Goal: Task Accomplishment & Management: Use online tool/utility

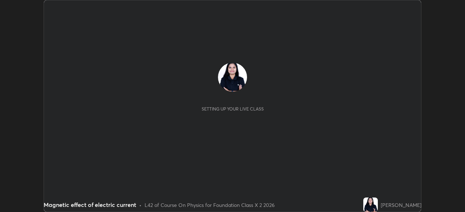
scroll to position [212, 464]
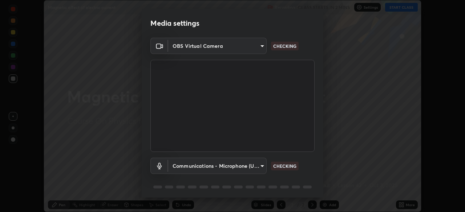
type input "fe2eda5321be6bfb45085b01def2d177fc83f1374430a0b32a6c530ce3caa1ed"
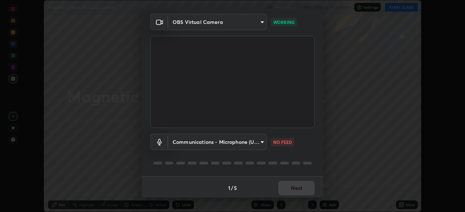
scroll to position [26, 0]
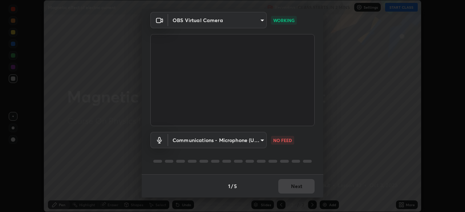
click at [260, 141] on body "Erase all Magnetic effect of electric current Recording CLASS STARTS IN 2 MINS …" at bounding box center [232, 106] width 465 height 212
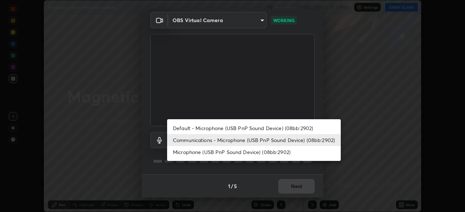
click at [262, 129] on li "Default - Microphone (USB PnP Sound Device) (08bb:2902)" at bounding box center [254, 128] width 174 height 12
type input "default"
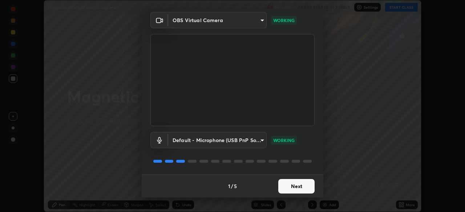
click at [285, 186] on button "Next" at bounding box center [296, 186] width 36 height 15
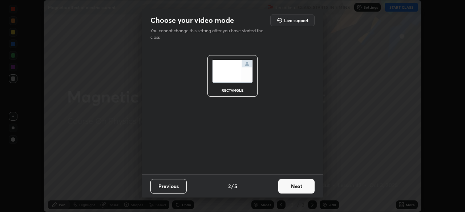
click at [291, 187] on button "Next" at bounding box center [296, 186] width 36 height 15
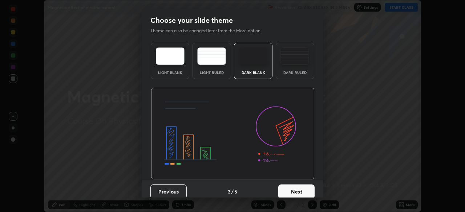
click at [296, 189] on button "Next" at bounding box center [296, 192] width 36 height 15
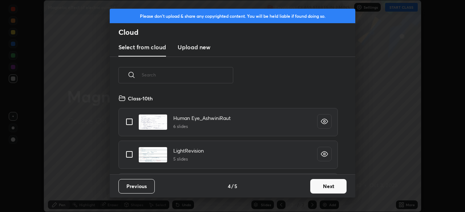
click at [315, 189] on button "Next" at bounding box center [328, 186] width 36 height 15
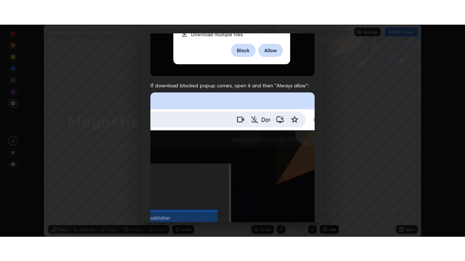
scroll to position [174, 0]
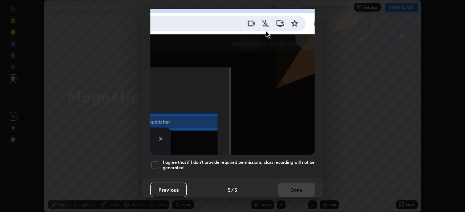
click at [154, 164] on div at bounding box center [154, 165] width 9 height 9
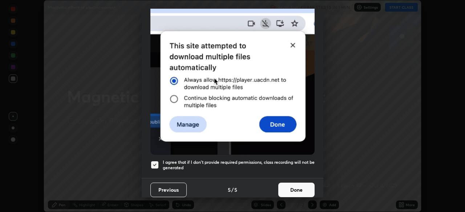
click at [282, 188] on button "Done" at bounding box center [296, 190] width 36 height 15
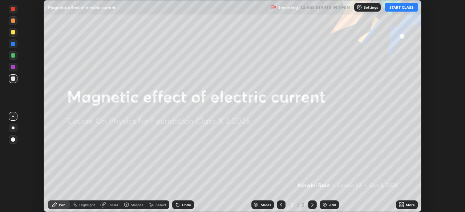
click at [400, 203] on icon at bounding box center [400, 204] width 2 height 2
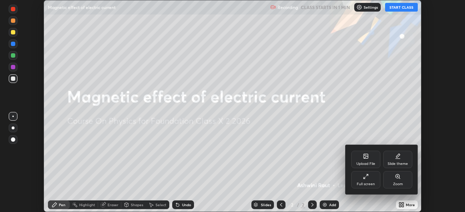
click at [397, 159] on div "Slide theme" at bounding box center [397, 159] width 29 height 17
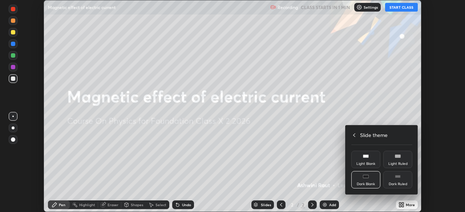
click at [395, 183] on div "Dark Ruled" at bounding box center [397, 185] width 19 height 4
click at [322, 204] on div at bounding box center [232, 106] width 465 height 212
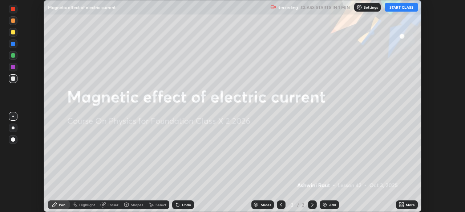
click at [323, 205] on img at bounding box center [325, 205] width 6 height 6
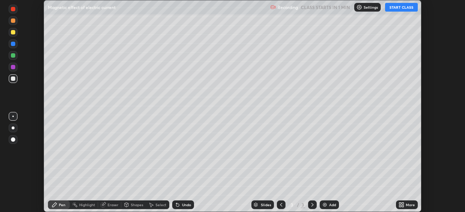
click at [401, 9] on button "START CLASS" at bounding box center [401, 7] width 33 height 9
click at [400, 204] on icon at bounding box center [400, 204] width 2 height 2
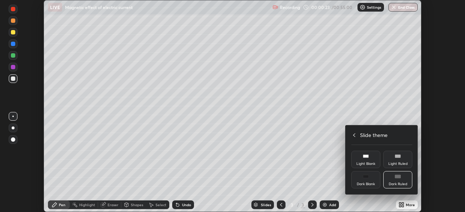
click at [354, 135] on icon at bounding box center [354, 136] width 6 height 6
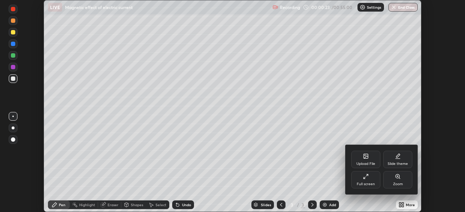
click at [366, 181] on div "Full screen" at bounding box center [365, 179] width 29 height 17
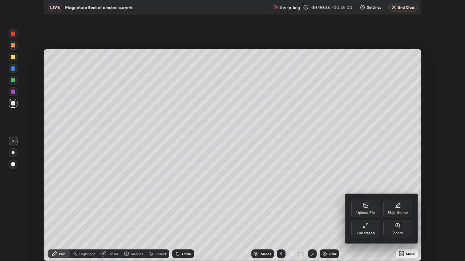
scroll to position [261, 465]
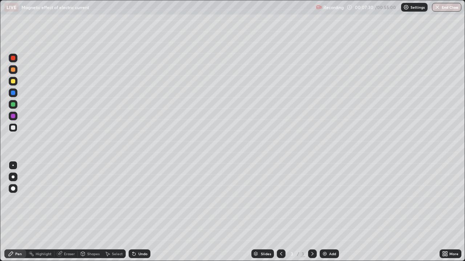
click at [74, 212] on div "Eraser" at bounding box center [69, 254] width 11 height 4
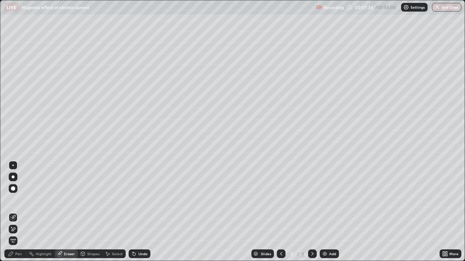
click at [21, 212] on div "Pen" at bounding box center [18, 254] width 7 height 4
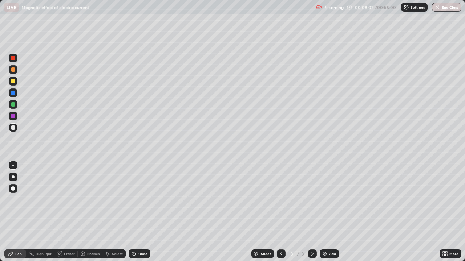
click at [330, 212] on div "Add" at bounding box center [332, 254] width 7 height 4
click at [71, 212] on div "Eraser" at bounding box center [69, 254] width 11 height 4
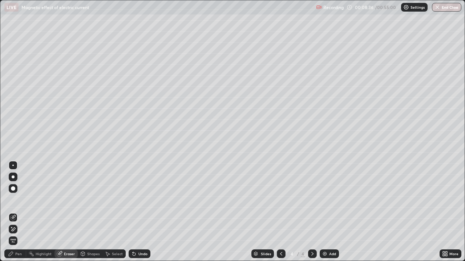
click at [21, 212] on div "Pen" at bounding box center [18, 254] width 7 height 4
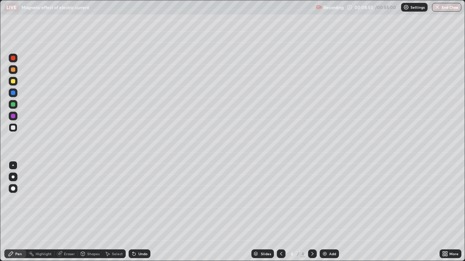
click at [16, 84] on div at bounding box center [13, 81] width 9 height 9
click at [329, 212] on div "Add" at bounding box center [332, 254] width 7 height 4
click at [15, 71] on div at bounding box center [13, 70] width 4 height 4
click at [138, 212] on div "Undo" at bounding box center [142, 254] width 9 height 4
click at [140, 212] on div "Undo" at bounding box center [140, 254] width 22 height 9
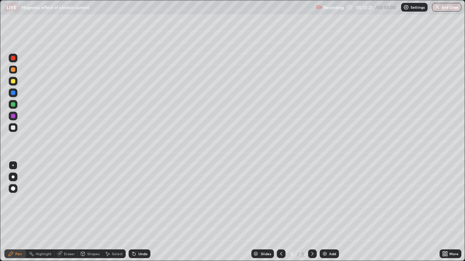
click at [73, 212] on div "Eraser" at bounding box center [69, 254] width 11 height 4
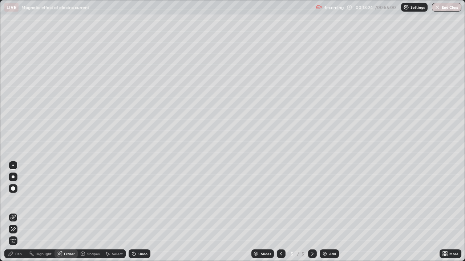
click at [20, 212] on div "Pen" at bounding box center [18, 254] width 7 height 4
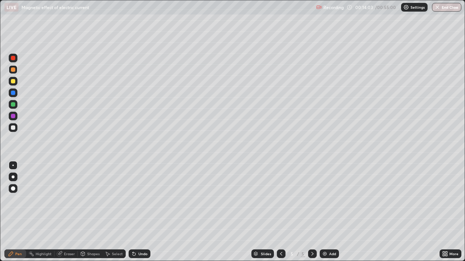
click at [16, 85] on div at bounding box center [13, 81] width 9 height 9
click at [17, 107] on div at bounding box center [13, 104] width 9 height 9
click at [68, 212] on div "Eraser" at bounding box center [69, 254] width 11 height 4
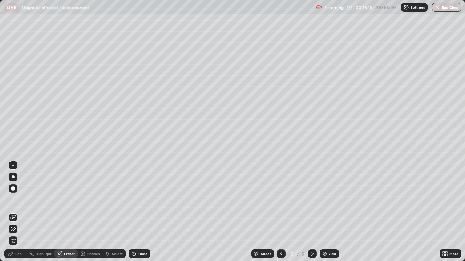
click at [15, 212] on div "Pen" at bounding box center [15, 254] width 22 height 9
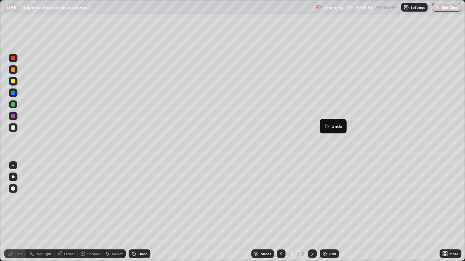
click at [143, 212] on div "Undo" at bounding box center [142, 254] width 9 height 4
click at [334, 212] on div "Add" at bounding box center [332, 254] width 7 height 4
click at [14, 128] on div at bounding box center [13, 128] width 4 height 4
click at [15, 70] on div at bounding box center [13, 70] width 4 height 4
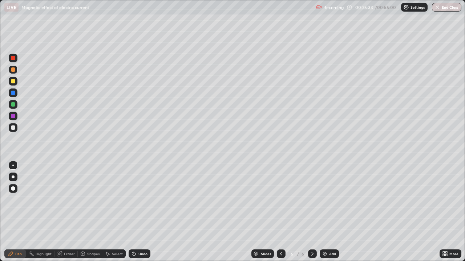
click at [142, 212] on div "Undo" at bounding box center [142, 254] width 9 height 4
click at [331, 212] on div "Add" at bounding box center [332, 254] width 7 height 4
click at [13, 105] on div at bounding box center [13, 104] width 4 height 4
click at [13, 81] on div at bounding box center [13, 81] width 4 height 4
click at [71, 212] on div "Eraser" at bounding box center [69, 254] width 11 height 4
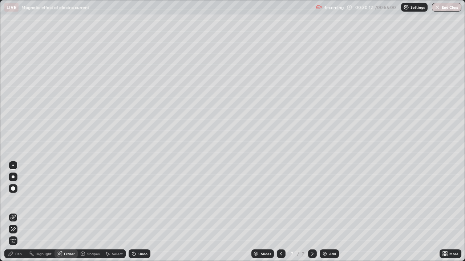
click at [14, 212] on div "Pen" at bounding box center [15, 254] width 22 height 9
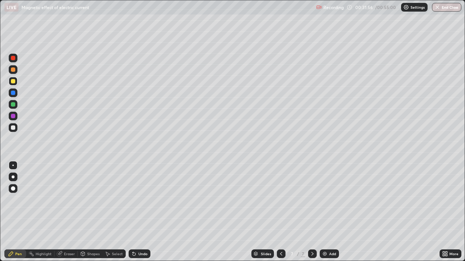
click at [16, 129] on div at bounding box center [13, 127] width 9 height 9
click at [142, 212] on div "Undo" at bounding box center [142, 254] width 9 height 4
click at [330, 212] on div "Add" at bounding box center [332, 254] width 7 height 4
click at [14, 105] on div at bounding box center [13, 104] width 4 height 4
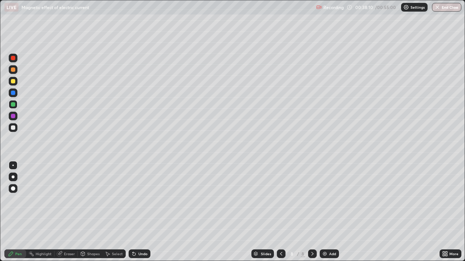
click at [13, 128] on div at bounding box center [13, 128] width 4 height 4
click at [65, 212] on div "Eraser" at bounding box center [69, 254] width 11 height 4
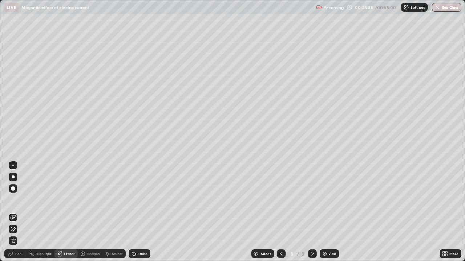
click at [17, 212] on div "Pen" at bounding box center [18, 254] width 7 height 4
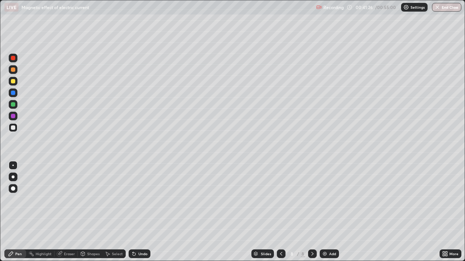
click at [330, 212] on div "Add" at bounding box center [328, 254] width 19 height 9
click at [17, 83] on div at bounding box center [13, 81] width 9 height 9
click at [13, 108] on div at bounding box center [13, 104] width 9 height 9
click at [331, 212] on div "Add" at bounding box center [332, 254] width 7 height 4
click at [11, 131] on div at bounding box center [13, 127] width 9 height 9
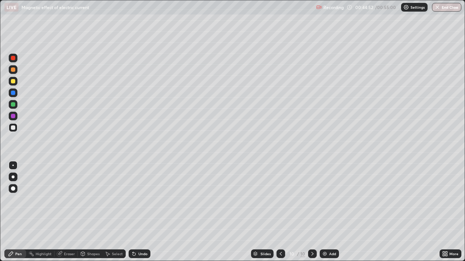
click at [67, 212] on div "Eraser" at bounding box center [69, 254] width 11 height 4
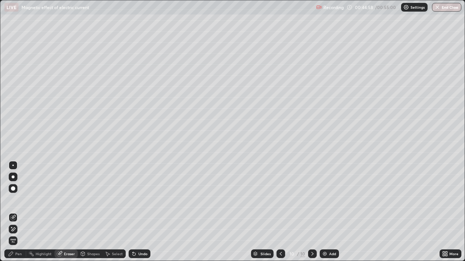
click at [21, 212] on div "Pen" at bounding box center [18, 254] width 7 height 4
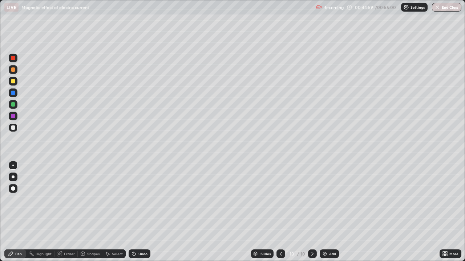
click at [16, 104] on div at bounding box center [13, 104] width 9 height 9
click at [14, 127] on div at bounding box center [13, 128] width 4 height 4
click at [16, 85] on div at bounding box center [13, 81] width 9 height 9
click at [69, 212] on div "Eraser" at bounding box center [69, 254] width 11 height 4
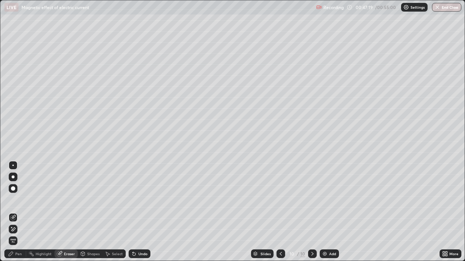
click at [21, 212] on div "Pen" at bounding box center [18, 254] width 7 height 4
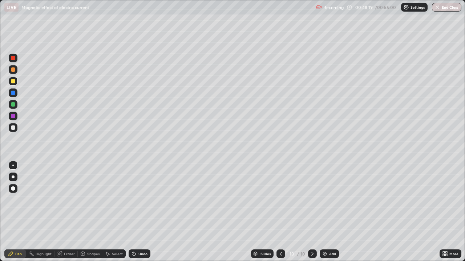
click at [333, 212] on div "Add" at bounding box center [328, 254] width 19 height 9
click at [15, 128] on div at bounding box center [13, 128] width 4 height 4
click at [16, 83] on div at bounding box center [13, 81] width 9 height 9
click at [138, 212] on div "Undo" at bounding box center [142, 254] width 9 height 4
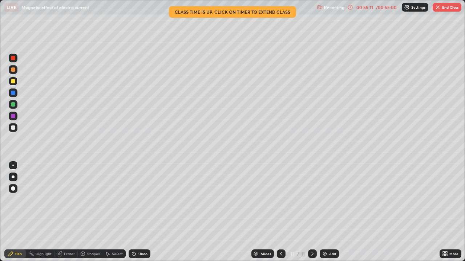
click at [436, 9] on img "button" at bounding box center [438, 7] width 6 height 6
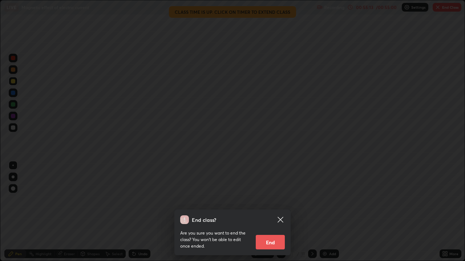
click at [278, 212] on button "End" at bounding box center [270, 242] width 29 height 15
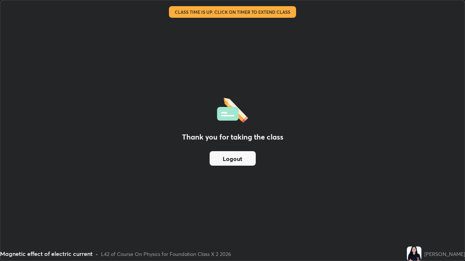
click at [244, 158] on button "Logout" at bounding box center [232, 158] width 46 height 15
